Goal: Navigation & Orientation: Go to known website

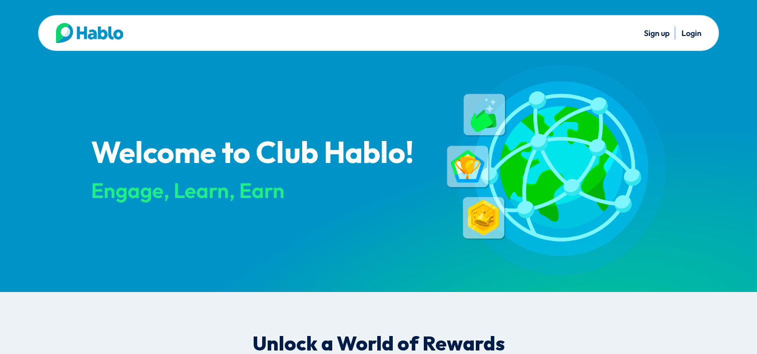
click at [682, 33] on link "Login" at bounding box center [691, 33] width 20 height 10
click at [694, 32] on link "Login" at bounding box center [691, 33] width 20 height 10
click at [684, 32] on link "Login" at bounding box center [691, 33] width 20 height 10
